Goal: Information Seeking & Learning: Learn about a topic

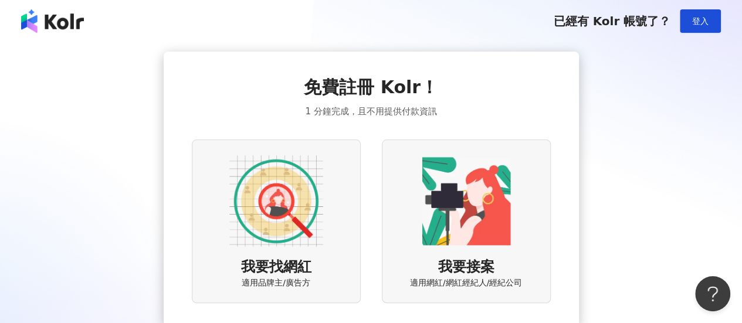
click at [297, 198] on img at bounding box center [276, 201] width 94 height 94
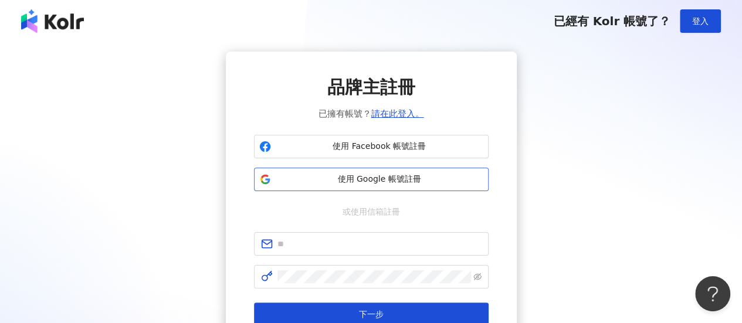
click at [368, 180] on span "使用 Google 帳號註冊" at bounding box center [380, 180] width 208 height 12
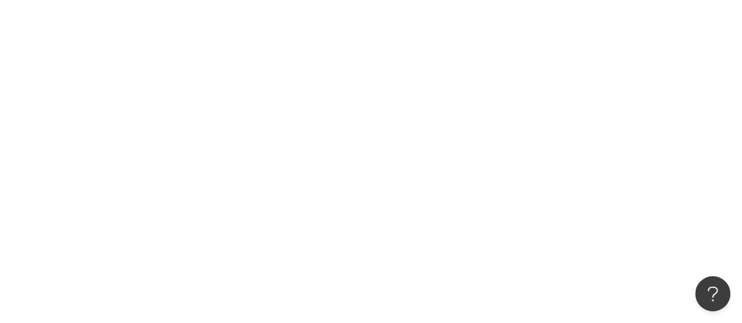
scroll to position [54, 0]
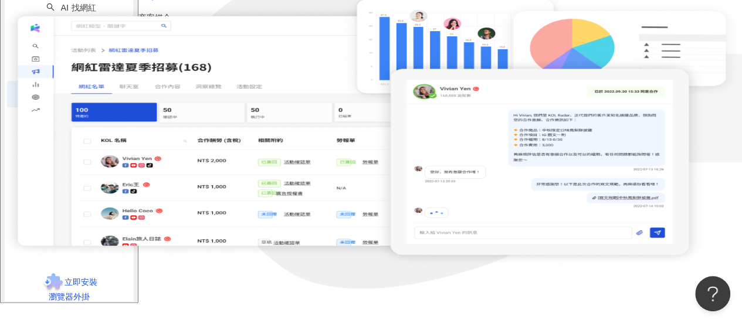
scroll to position [59, 0]
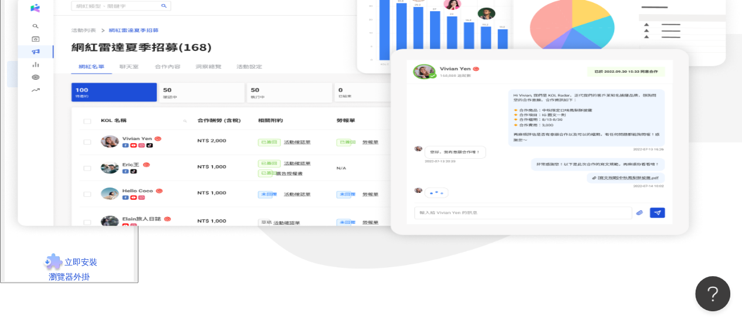
click at [440, 34] on div "網紅邀約、簽約到成效報表一站完成 多位認證網紅一鍵邀約、專屬溝通聊天室、線上簽合約及勞報單、出帳資訊一鍵下載、自動化成效報告，繁瑣的網紅媒合流程一站完成。 申…" at bounding box center [440, 18] width 604 height 32
click at [197, 34] on button "申請搶先試用" at bounding box center [167, 27] width 59 height 13
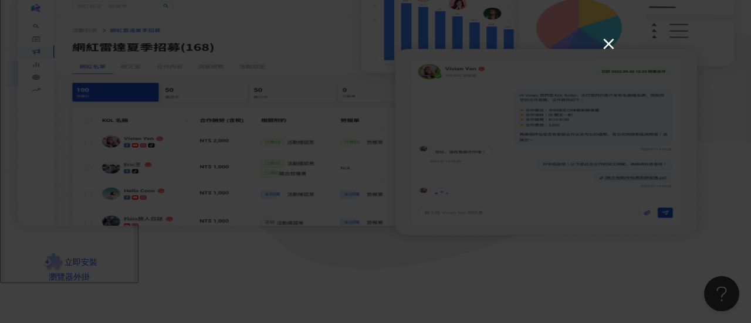
click at [614, 48] on button "×" at bounding box center [608, 43] width 14 height 14
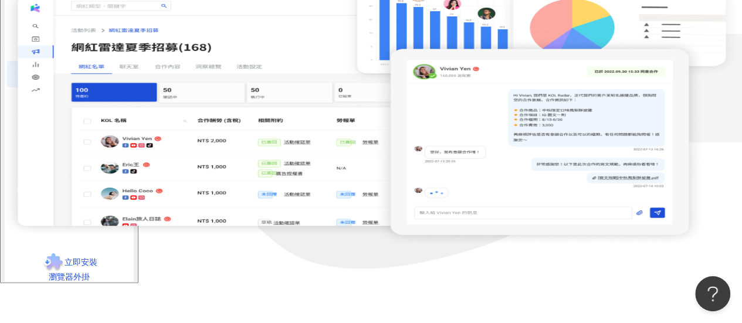
scroll to position [154, 0]
click at [514, 40] on div "el-icon-cs 預約線上 Demo" at bounding box center [440, 63] width 604 height 47
click at [58, 21] on link "找貼文" at bounding box center [71, 16] width 39 height 9
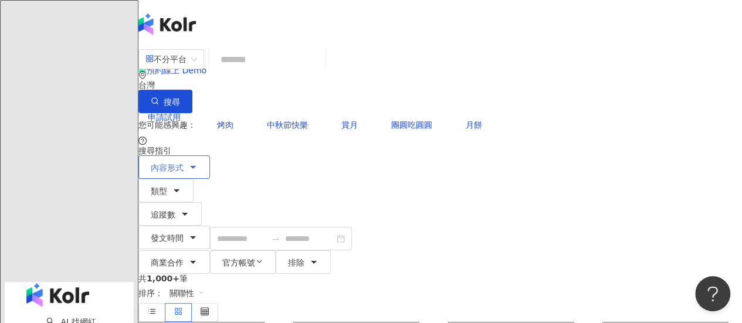
click at [210, 155] on button "內容形式" at bounding box center [174, 166] width 72 height 23
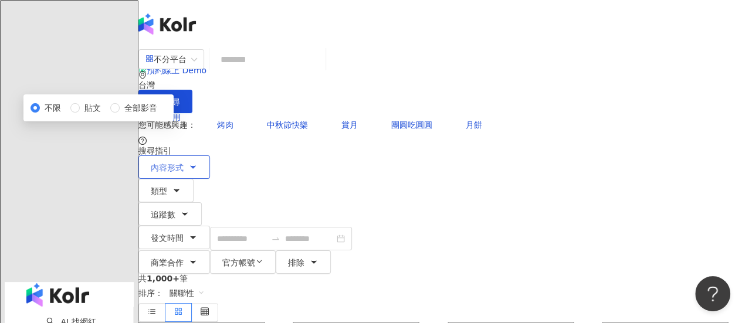
click at [210, 155] on button "內容形式" at bounding box center [174, 166] width 72 height 23
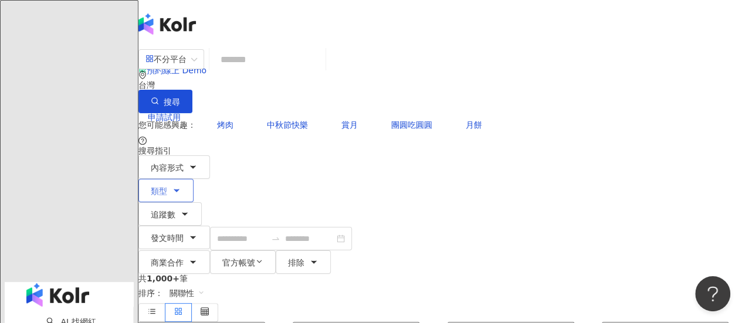
click at [181, 186] on icon "button" at bounding box center [176, 190] width 9 height 9
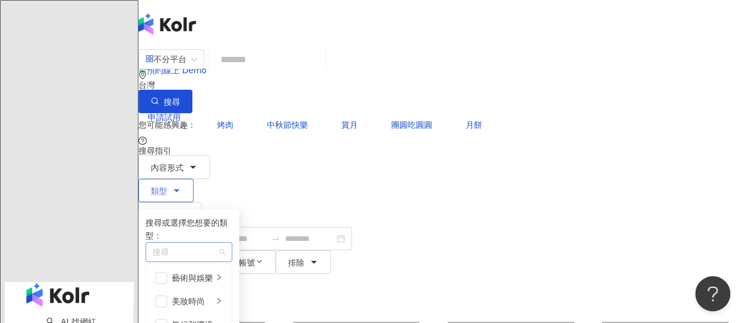
click at [218, 248] on div "button" at bounding box center [183, 252] width 70 height 9
type input "*"
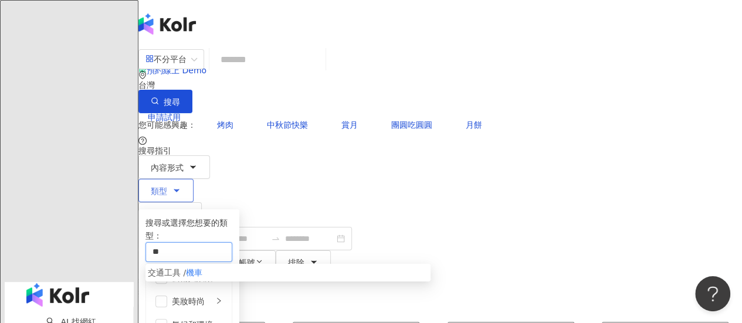
type input "**"
click at [202, 268] on mark "機車" at bounding box center [194, 272] width 16 height 9
click at [232, 216] on div "搜尋或選擇您想要的類型：" at bounding box center [188, 229] width 87 height 26
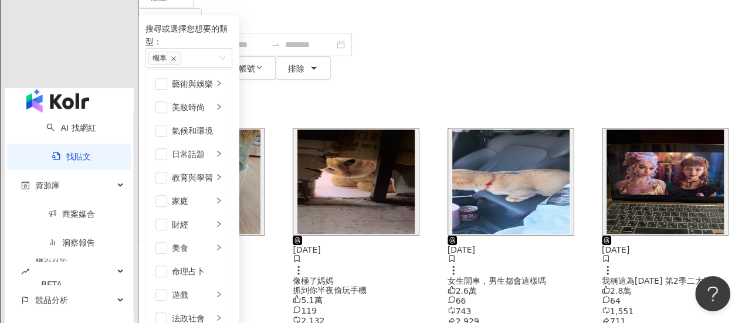
scroll to position [117, 0]
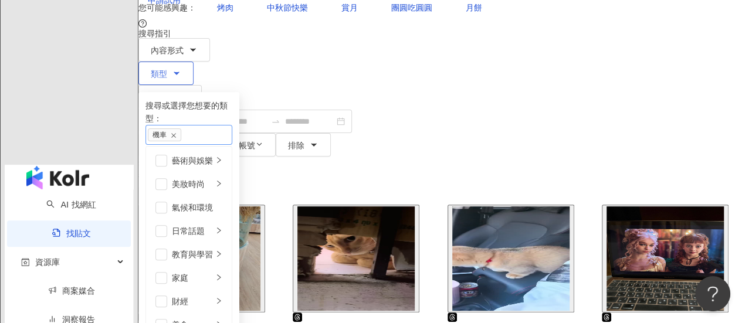
click at [218, 128] on div "機車" at bounding box center [183, 134] width 70 height 13
type input "***"
click at [202, 130] on input "***" at bounding box center [194, 134] width 16 height 9
click at [218, 128] on div "機車" at bounding box center [183, 134] width 70 height 13
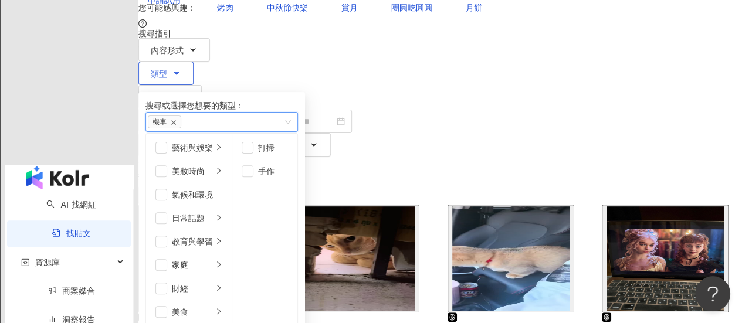
scroll to position [406, 0]
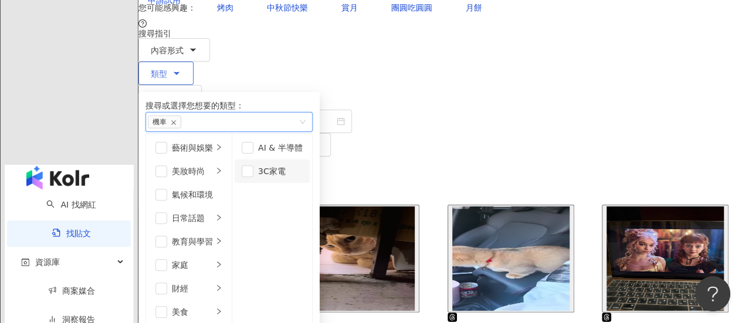
click at [303, 165] on div "3C家電" at bounding box center [280, 171] width 45 height 13
click at [563, 157] on div "共 1,000+ 筆 排序： 關聯性" at bounding box center [440, 181] width 604 height 48
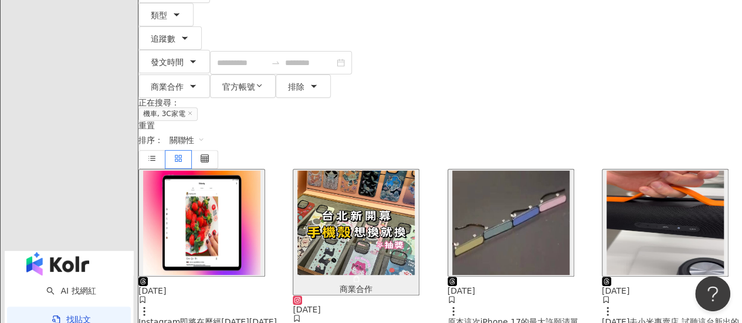
scroll to position [117, 0]
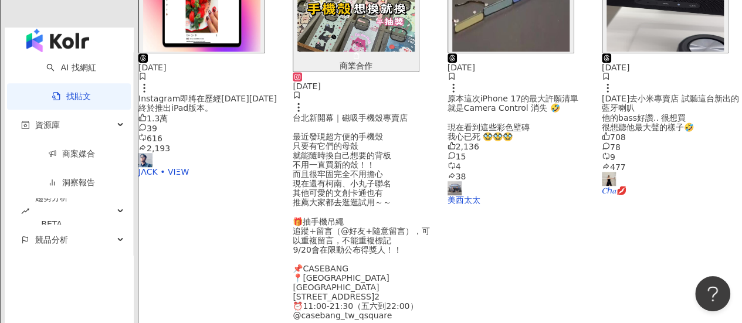
scroll to position [341, 0]
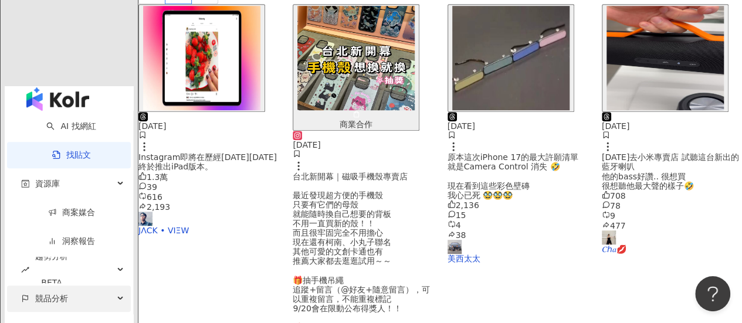
click at [106, 286] on div "競品分析" at bounding box center [69, 299] width 124 height 26
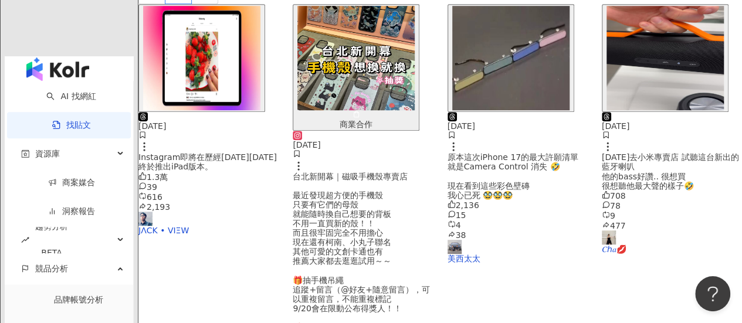
scroll to position [40, 0]
click at [134, 152] on div "button" at bounding box center [134, 233] width 0 height 235
click at [120, 227] on div "趨勢分析 BETA" at bounding box center [69, 240] width 124 height 26
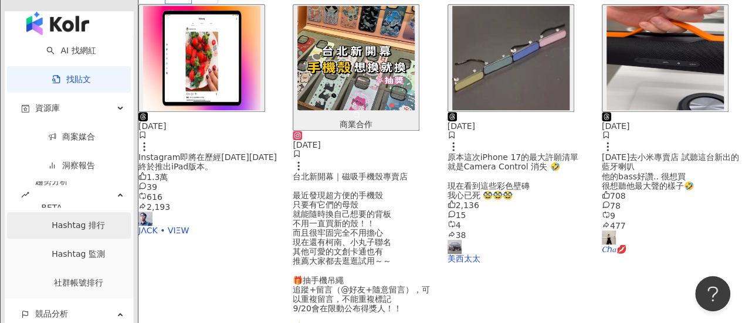
click at [52, 221] on link "Hashtag 排行" at bounding box center [78, 225] width 53 height 9
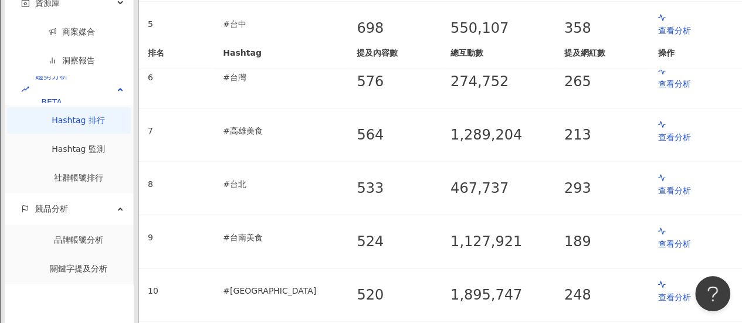
scroll to position [352, 0]
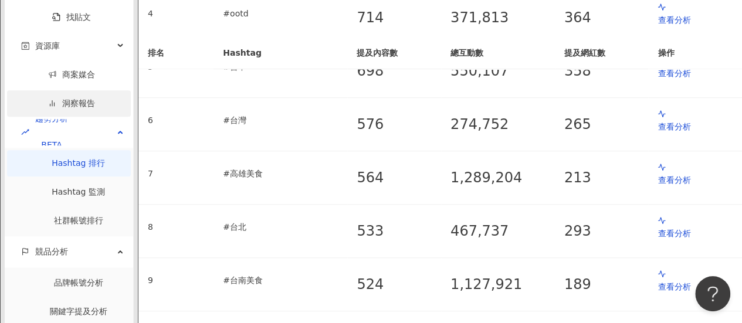
click at [85, 108] on link "洞察報告" at bounding box center [71, 103] width 47 height 9
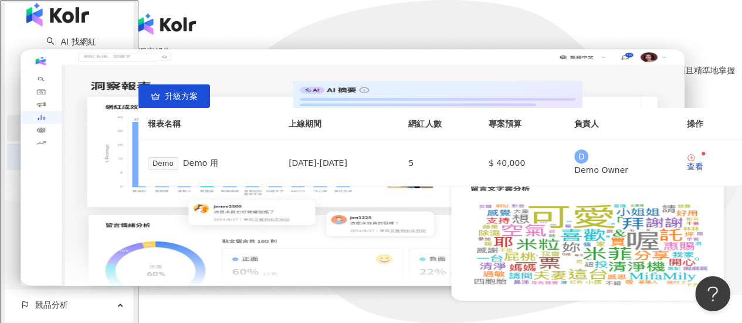
click at [89, 123] on link "商案媒合" at bounding box center [71, 127] width 47 height 9
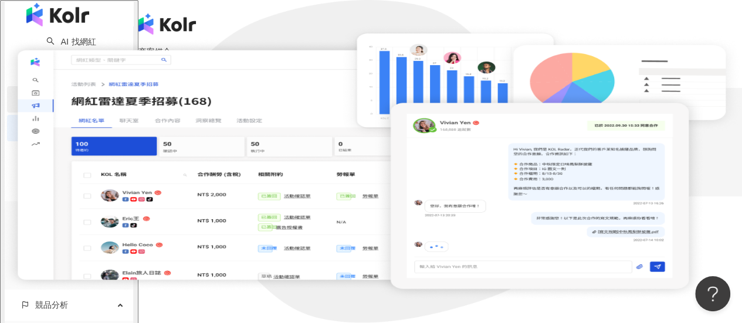
click at [90, 86] on div "資源庫" at bounding box center [69, 99] width 124 height 26
click at [82, 75] on link "找貼文" at bounding box center [71, 70] width 39 height 9
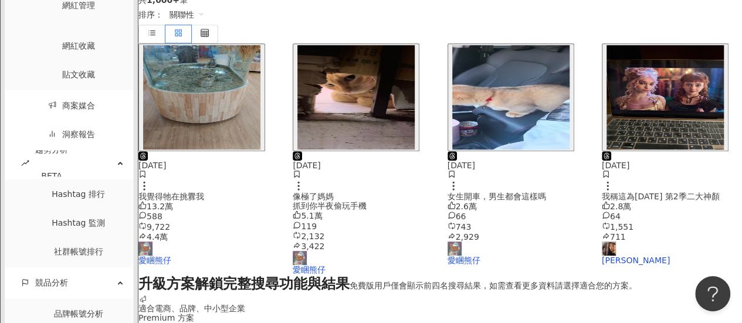
scroll to position [352, 0]
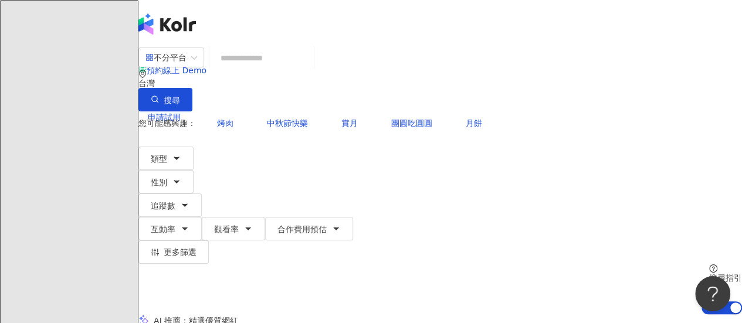
scroll to position [176, 0]
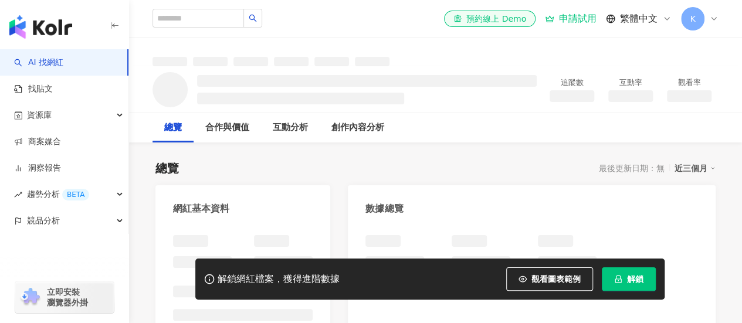
scroll to position [176, 0]
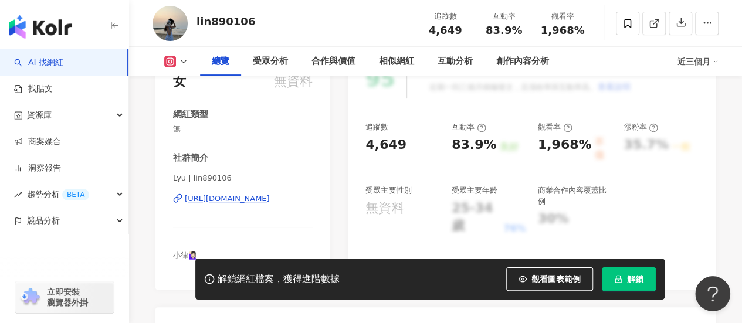
click at [249, 198] on div "https://www.instagram.com/lin890106/" at bounding box center [227, 199] width 85 height 11
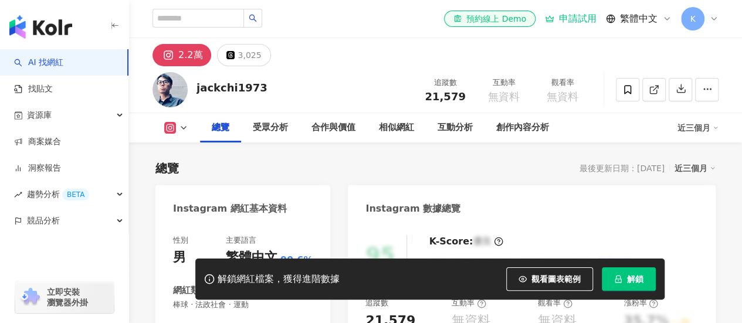
scroll to position [176, 0]
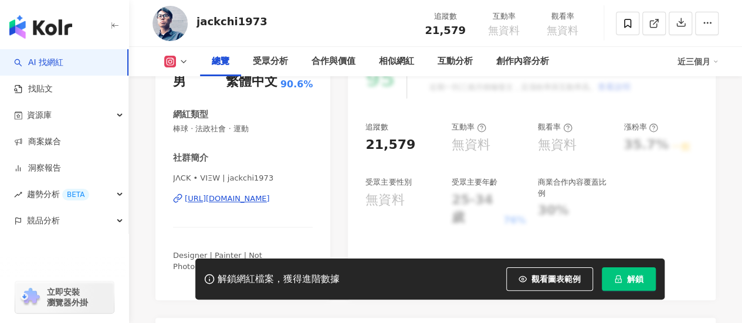
drag, startPoint x: 275, startPoint y: 201, endPoint x: 287, endPoint y: 202, distance: 13.0
click at [270, 201] on div "[URL][DOMAIN_NAME]" at bounding box center [227, 199] width 85 height 11
